Goal: Check status: Check status

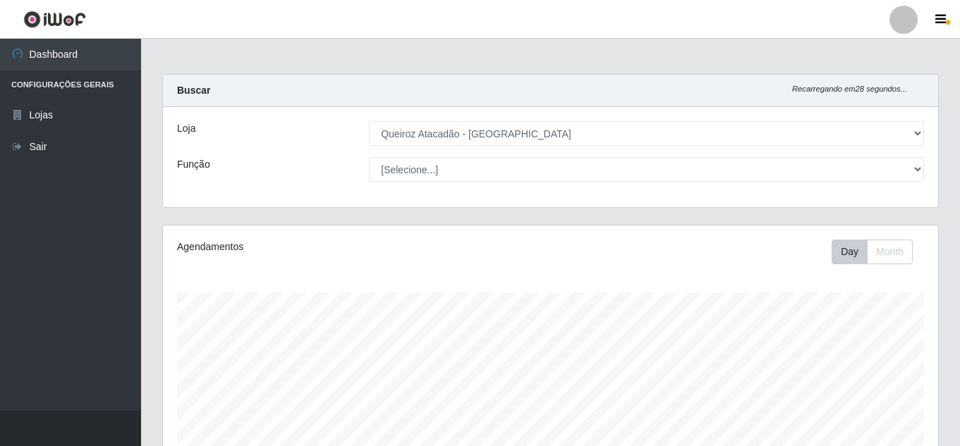
select select "462"
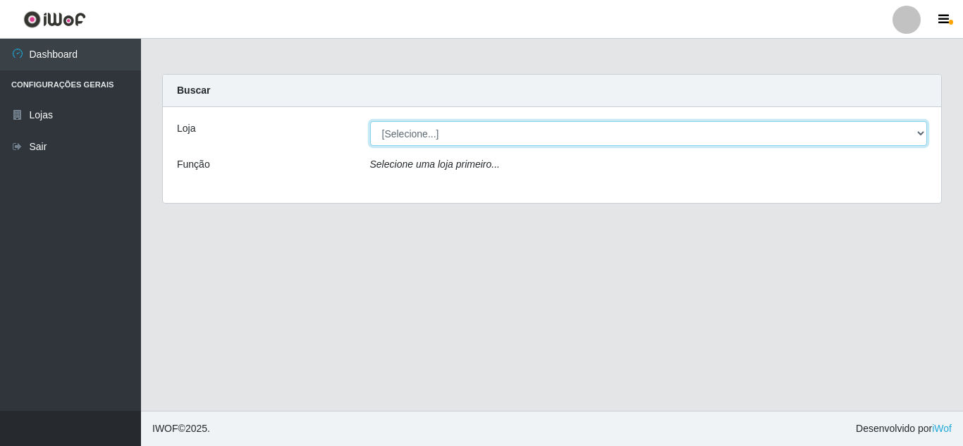
click at [504, 122] on select "[Selecione...] Queiroz [GEOGRAPHIC_DATA] - [GEOGRAPHIC_DATA]" at bounding box center [649, 133] width 558 height 25
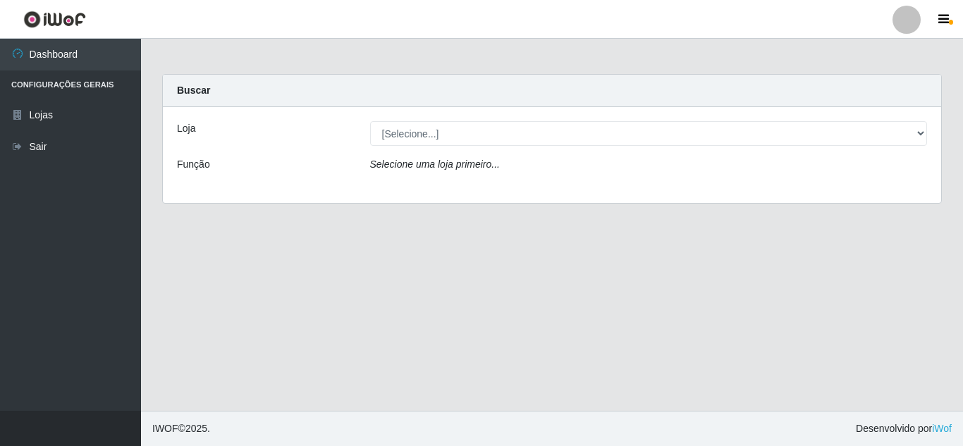
click at [654, 187] on div "Loja [Selecione...] Queiroz [GEOGRAPHIC_DATA] - [GEOGRAPHIC_DATA] Função Seleci…" at bounding box center [552, 155] width 778 height 96
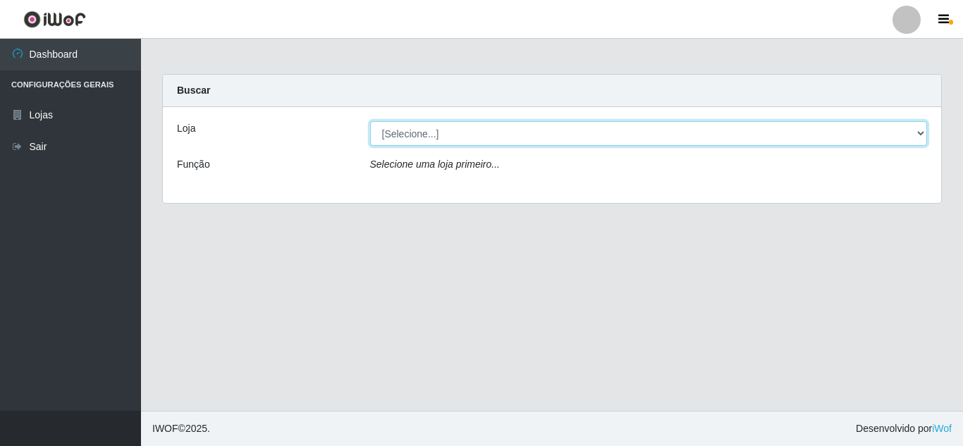
click at [876, 140] on select "[Selecione...] Queiroz [GEOGRAPHIC_DATA] - [GEOGRAPHIC_DATA]" at bounding box center [649, 133] width 558 height 25
select select "462"
click at [370, 121] on select "[Selecione...] Queiroz [GEOGRAPHIC_DATA] - [GEOGRAPHIC_DATA]" at bounding box center [649, 133] width 558 height 25
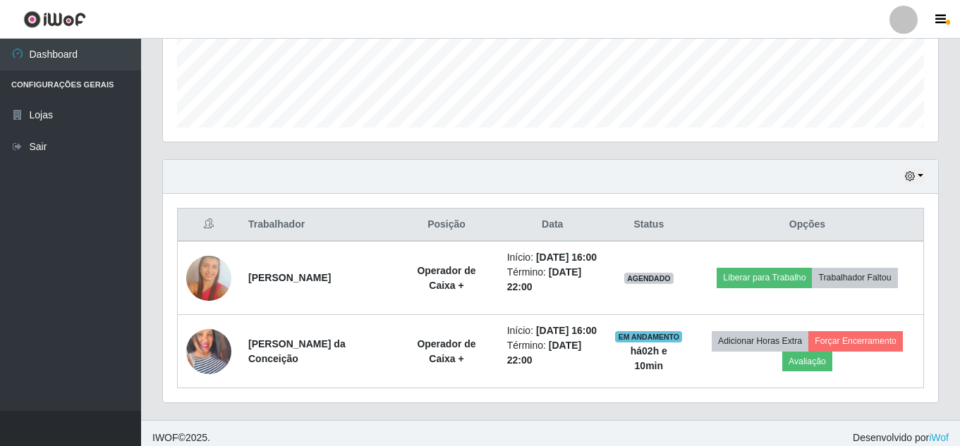
scroll to position [345, 0]
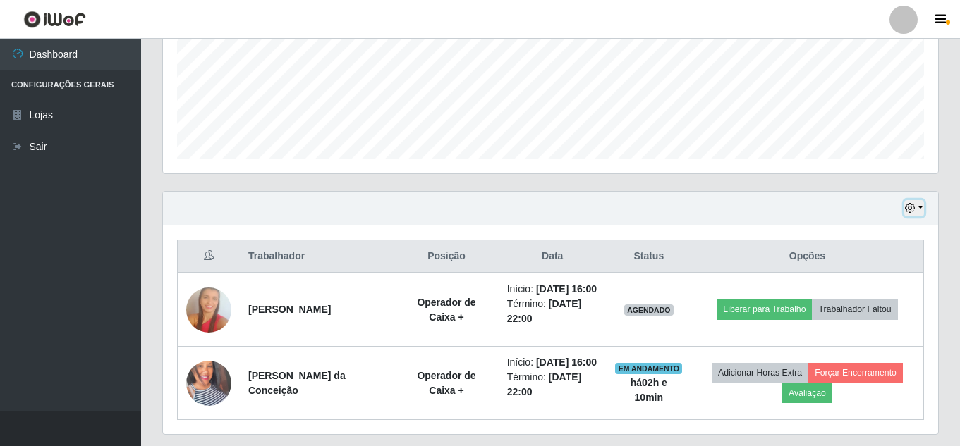
click at [919, 204] on button "button" at bounding box center [914, 208] width 20 height 16
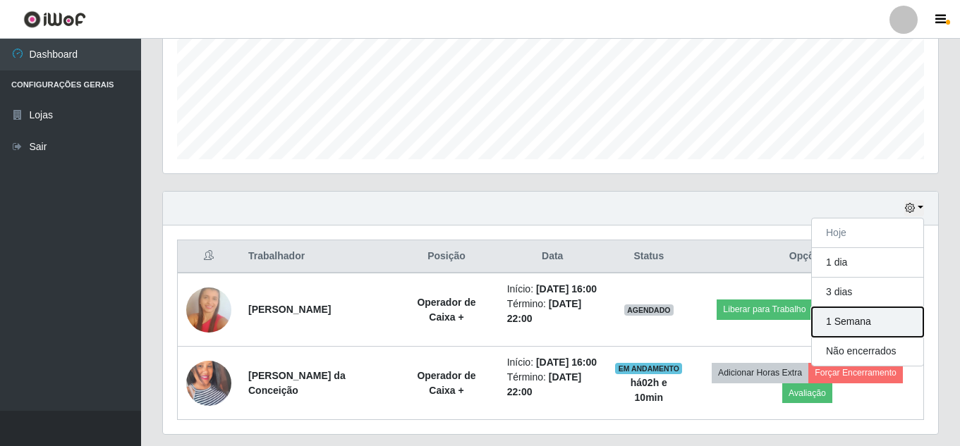
click at [868, 328] on button "1 Semana" at bounding box center [867, 322] width 111 height 30
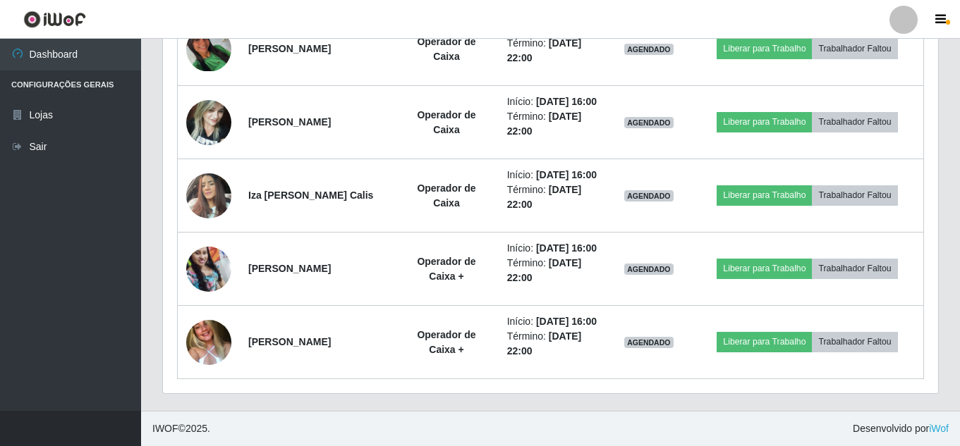
scroll to position [2108, 0]
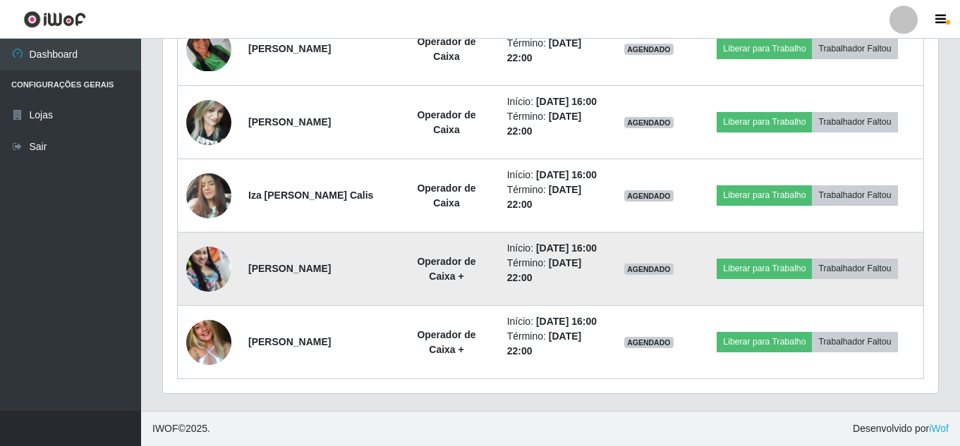
scroll to position [2196, 0]
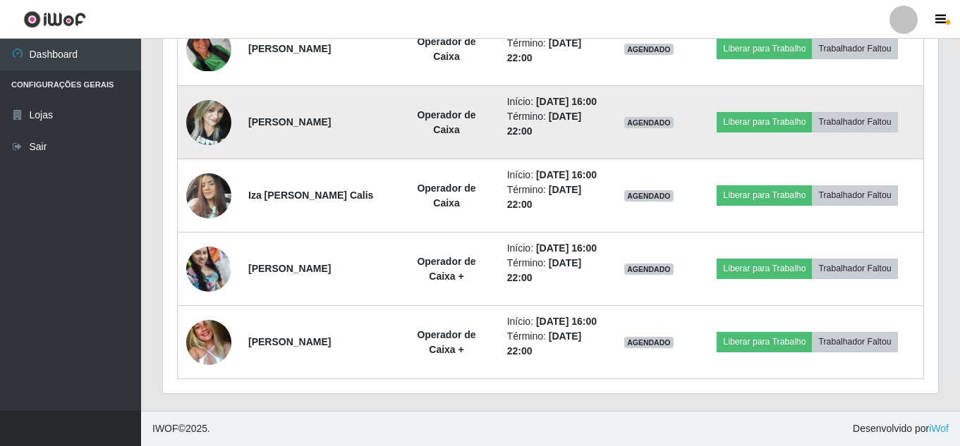
click at [213, 142] on img at bounding box center [208, 122] width 45 height 60
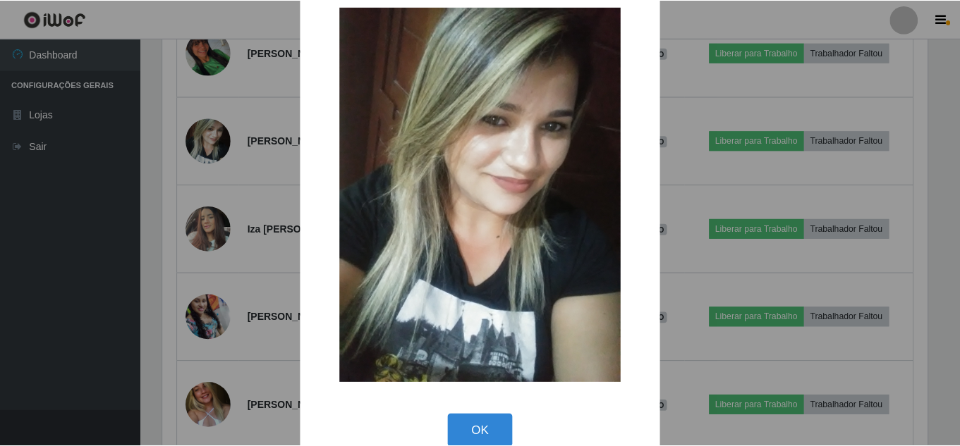
scroll to position [53, 0]
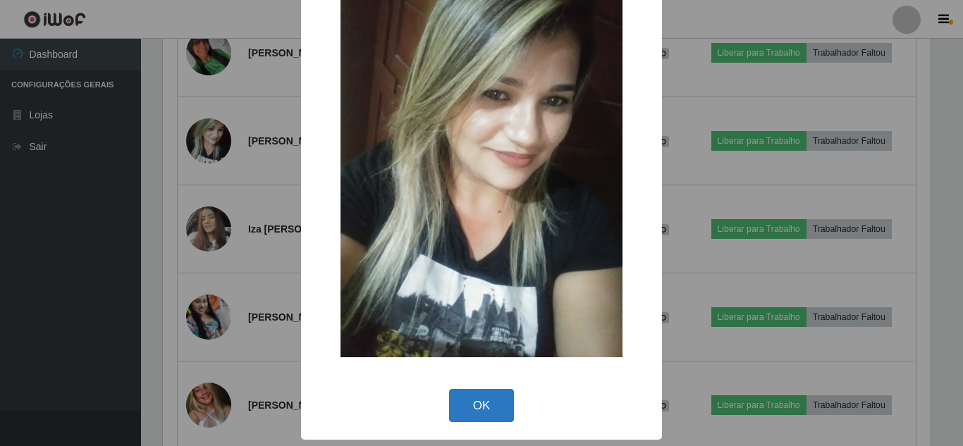
click at [500, 411] on button "OK" at bounding box center [482, 405] width 66 height 33
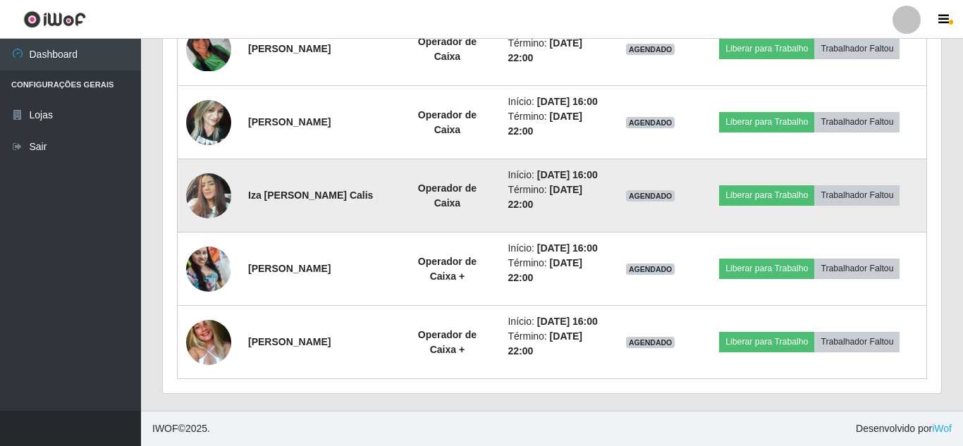
scroll to position [293, 775]
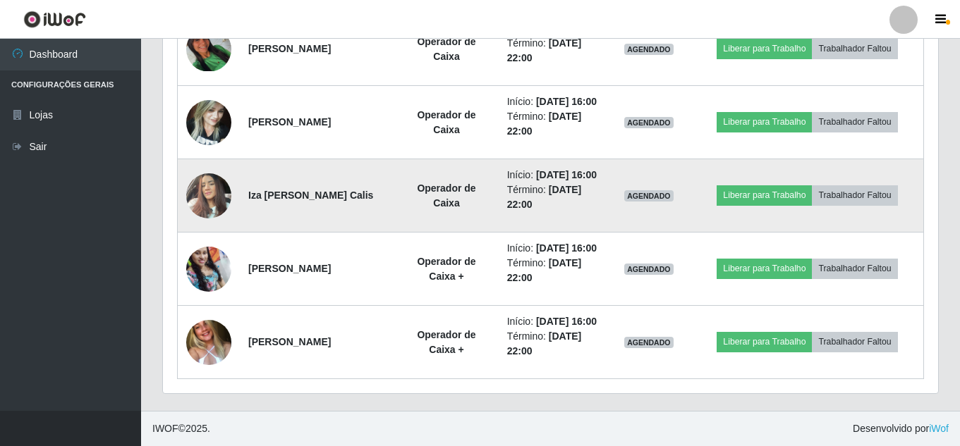
click at [206, 226] on img at bounding box center [208, 196] width 45 height 60
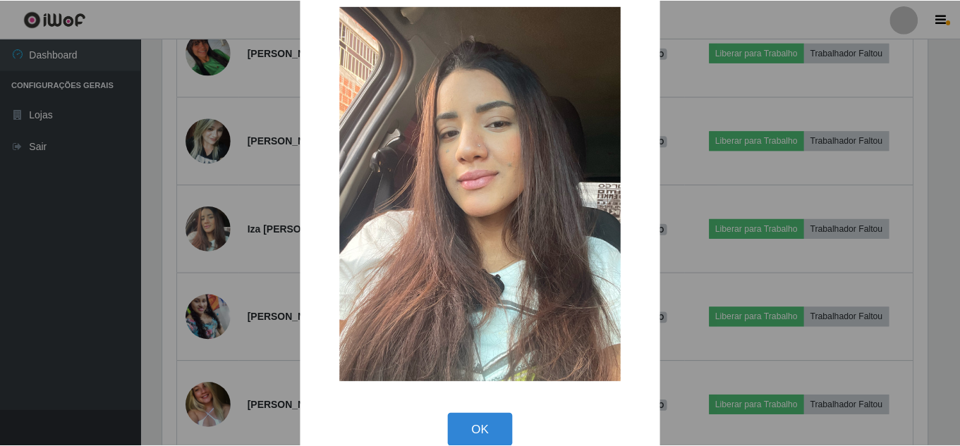
scroll to position [53, 0]
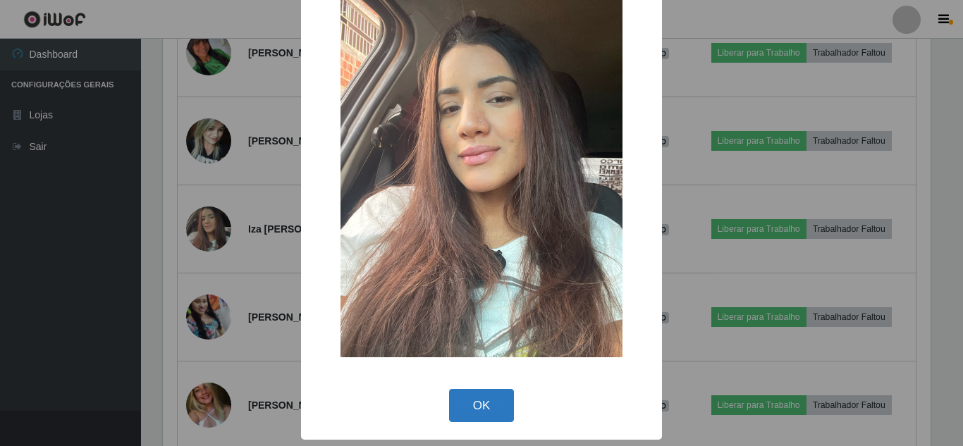
click at [489, 405] on button "OK" at bounding box center [482, 405] width 66 height 33
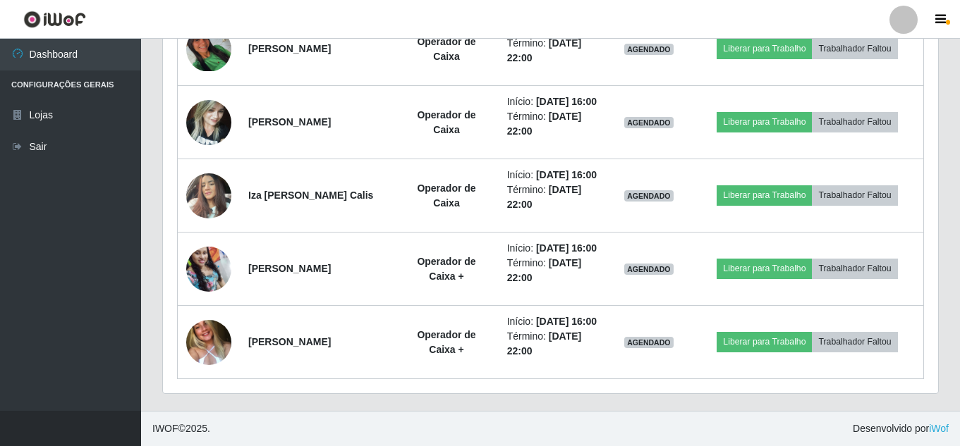
scroll to position [293, 775]
